Goal: Task Accomplishment & Management: Complete application form

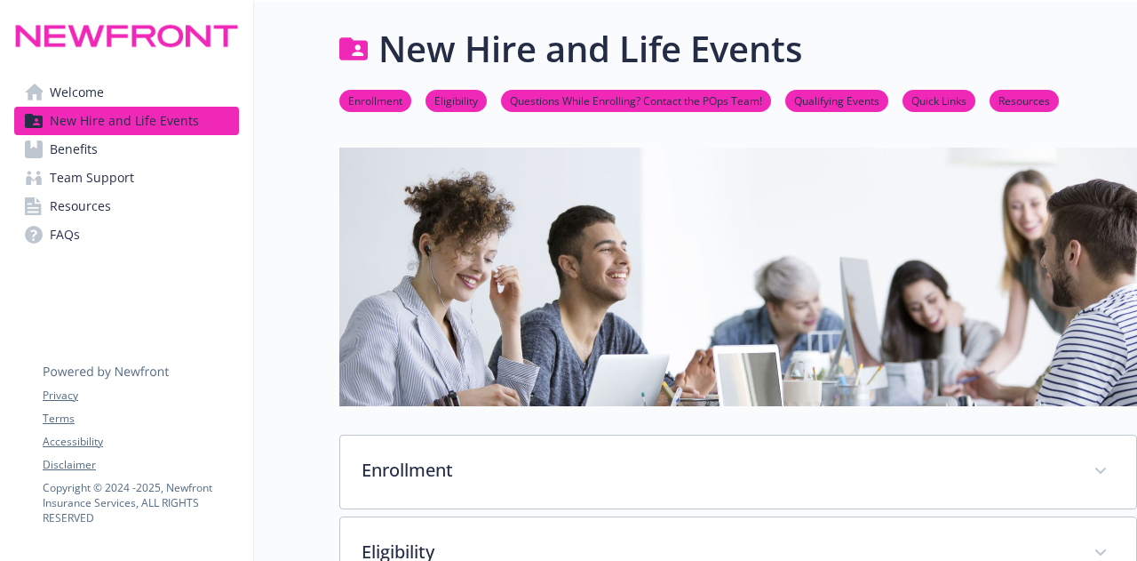
click at [822, 63] on div "New Hire and Life Events" at bounding box center [738, 48] width 798 height 53
